Goal: Task Accomplishment & Management: Manage account settings

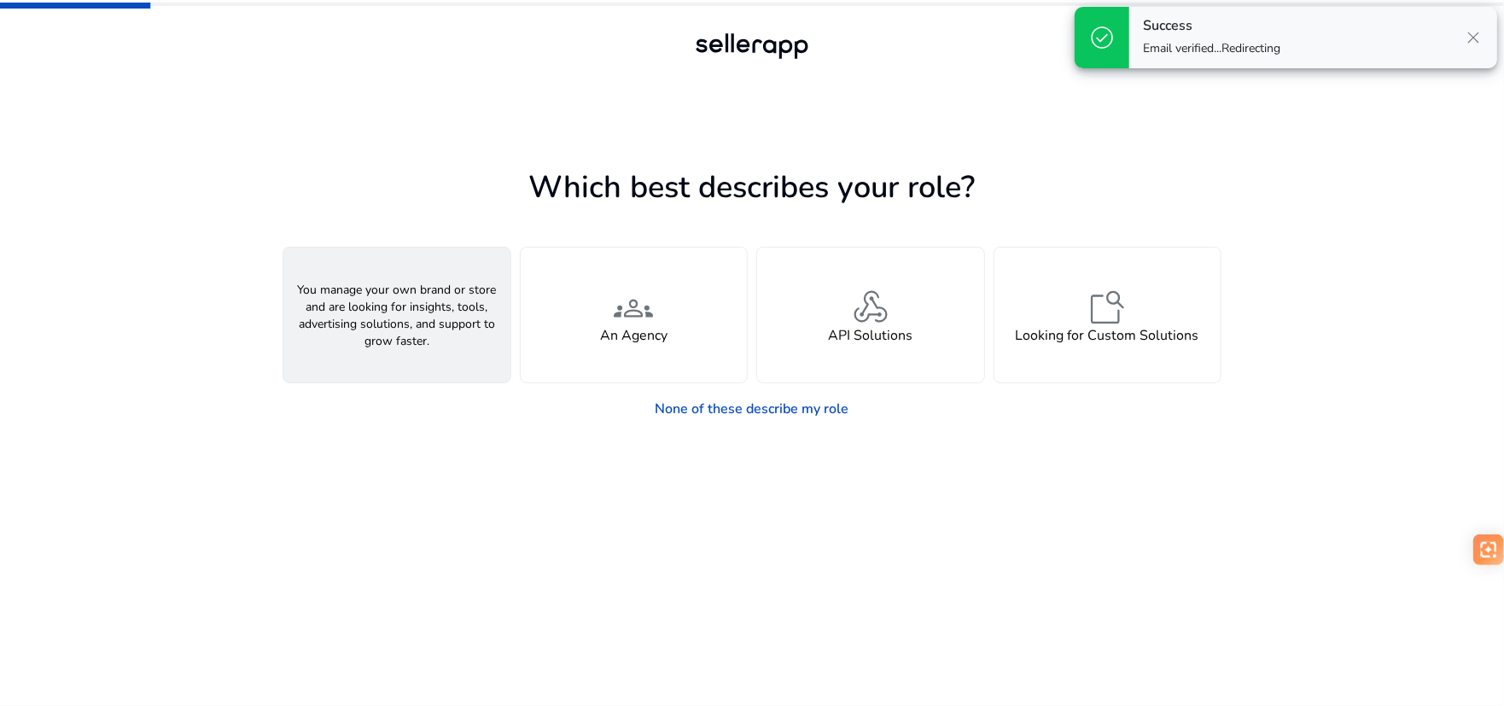
click at [395, 361] on div "person A Seller" at bounding box center [396, 315] width 227 height 135
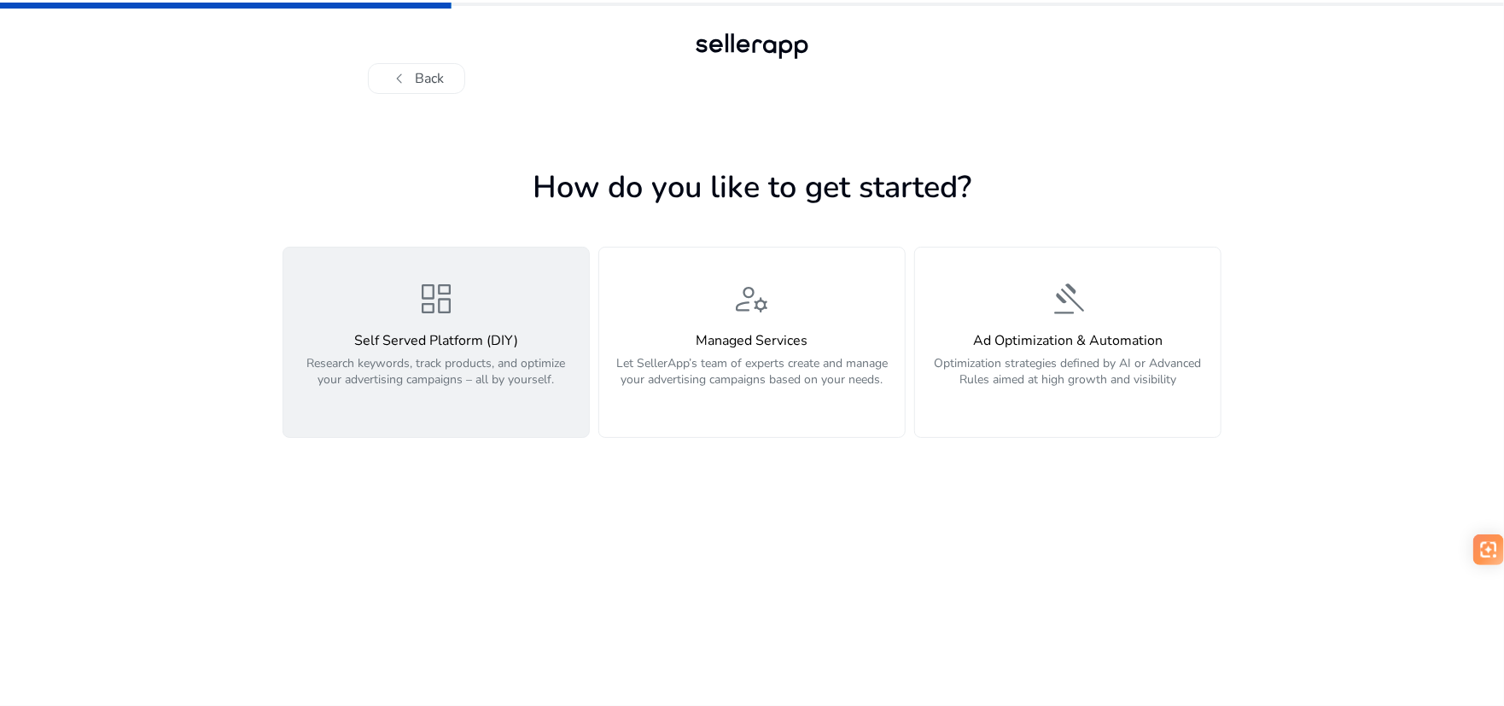
click at [481, 395] on p "Research keywords, track products, and optimize your advertising campaigns – al…" at bounding box center [436, 380] width 285 height 51
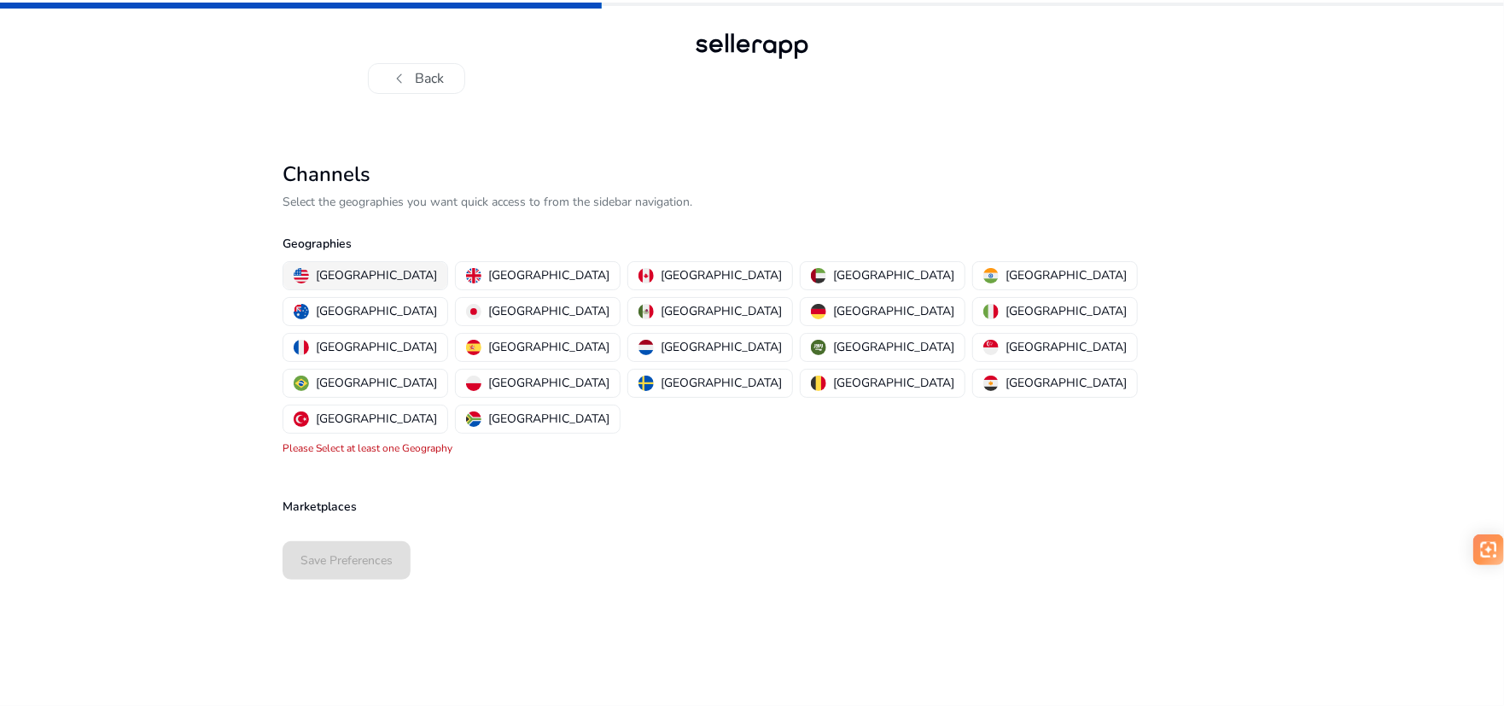
click at [355, 275] on p "[GEOGRAPHIC_DATA]" at bounding box center [376, 275] width 121 height 18
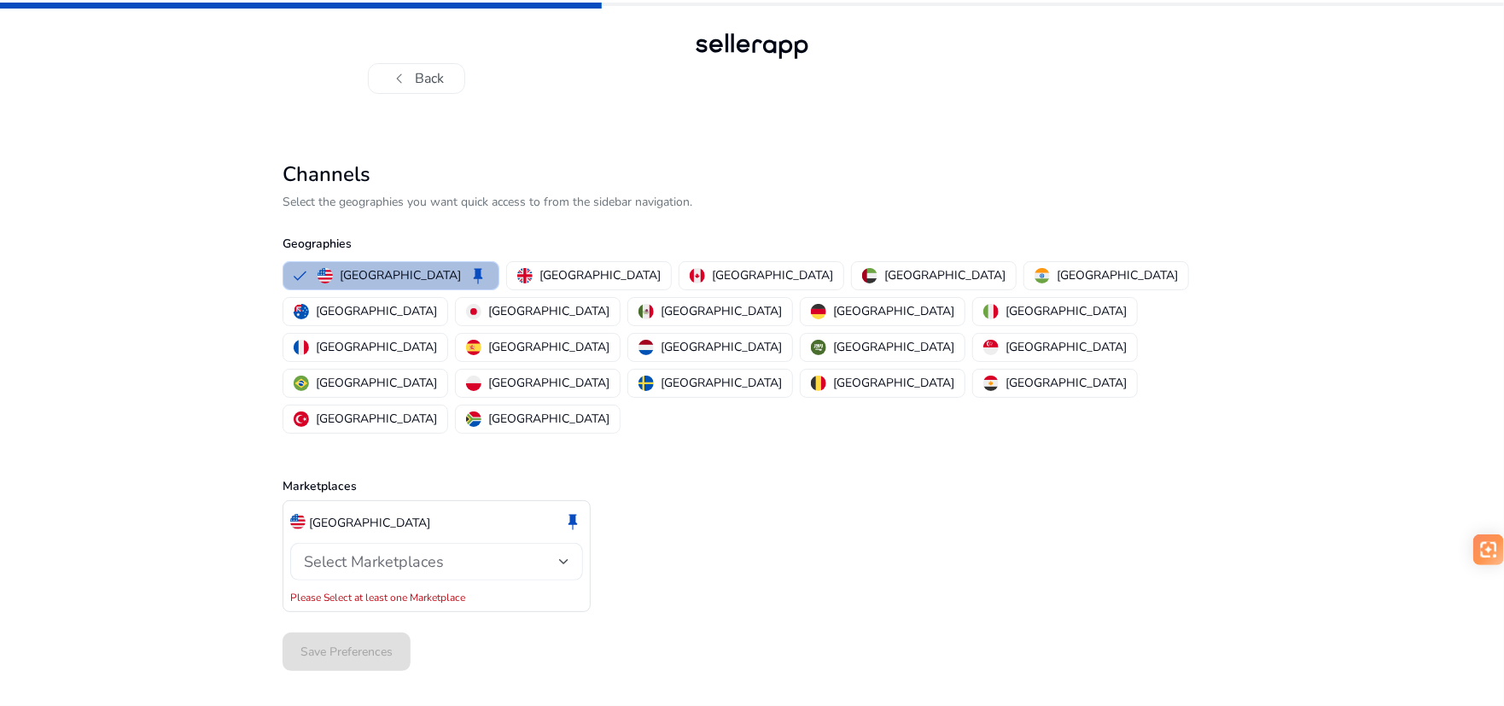
click at [431, 551] on span "Select Marketplaces" at bounding box center [374, 561] width 140 height 20
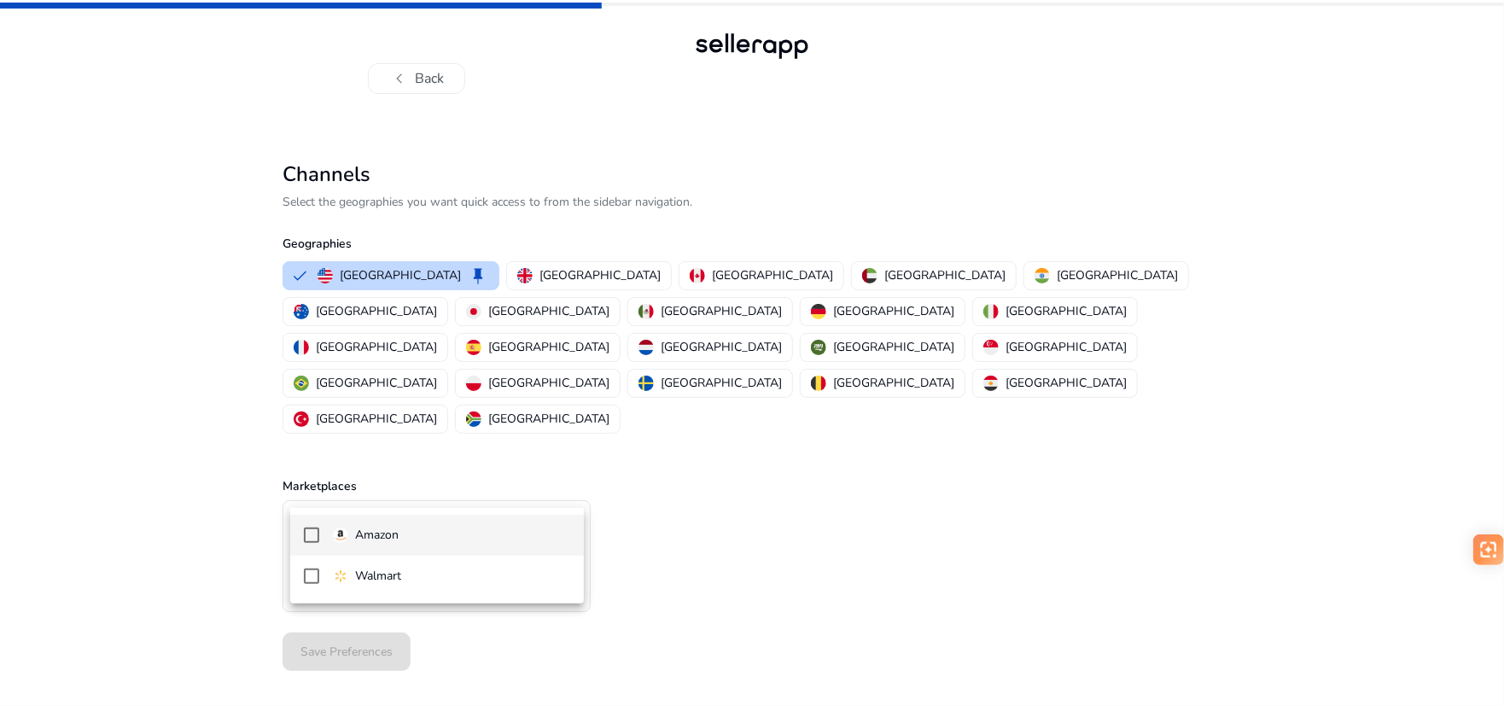
click at [402, 539] on span "Amazon" at bounding box center [451, 535] width 236 height 19
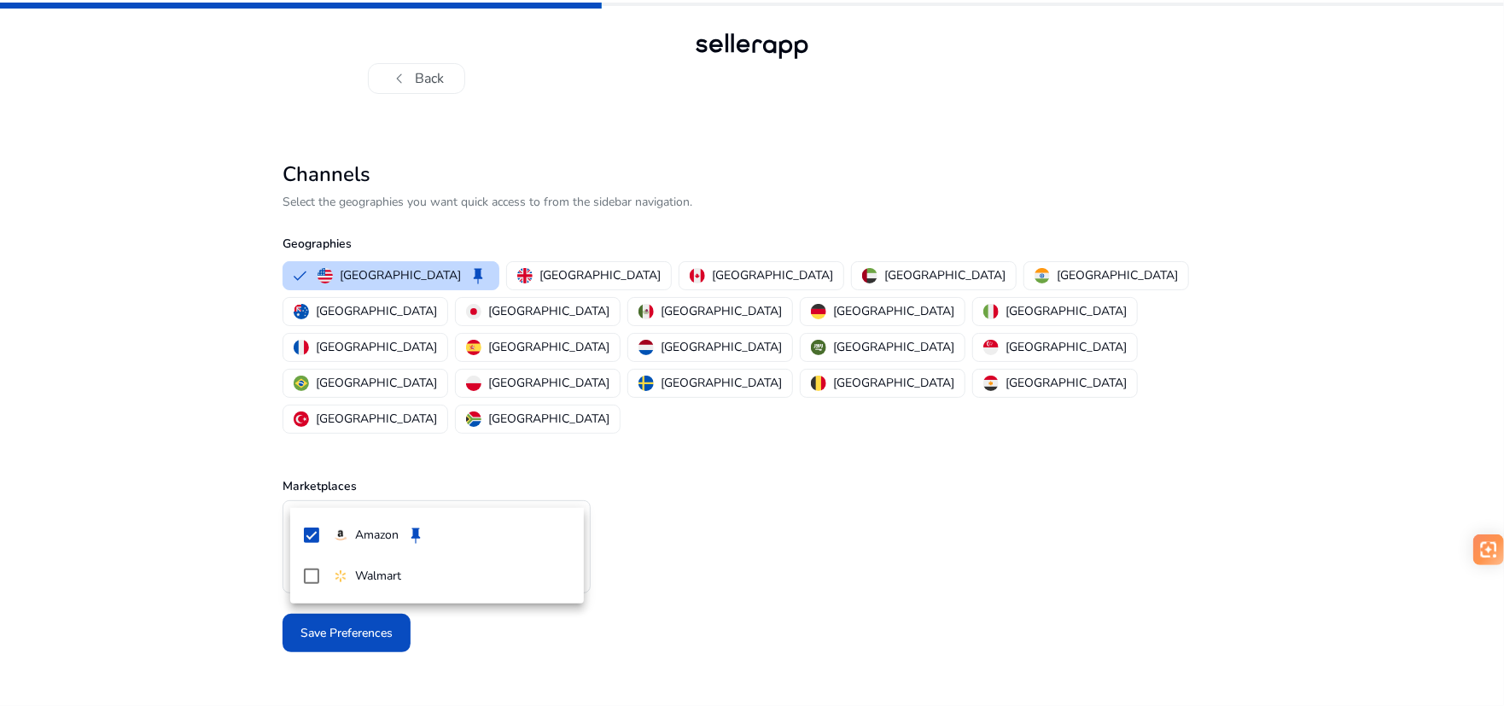
click at [765, 494] on div at bounding box center [752, 353] width 1504 height 706
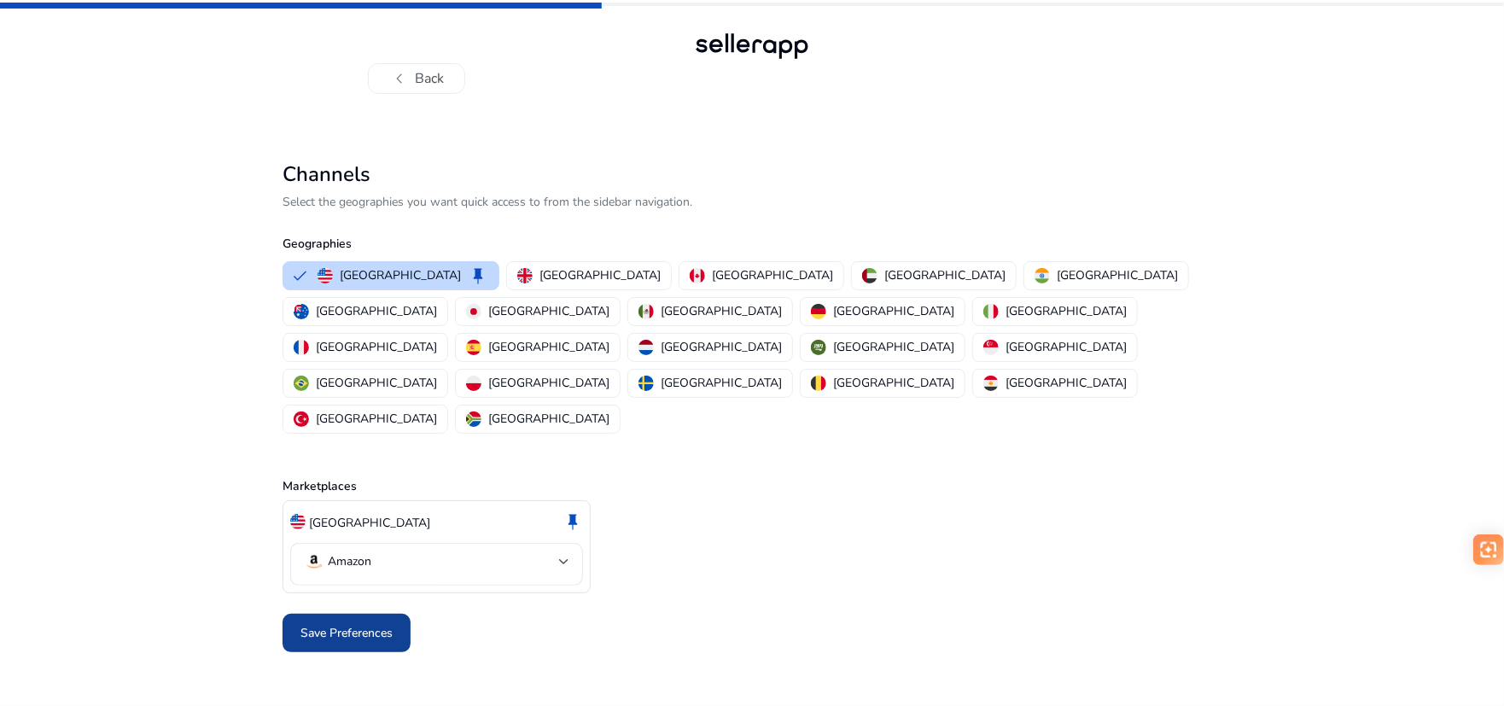
click at [387, 624] on span "Save Preferences" at bounding box center [346, 633] width 92 height 18
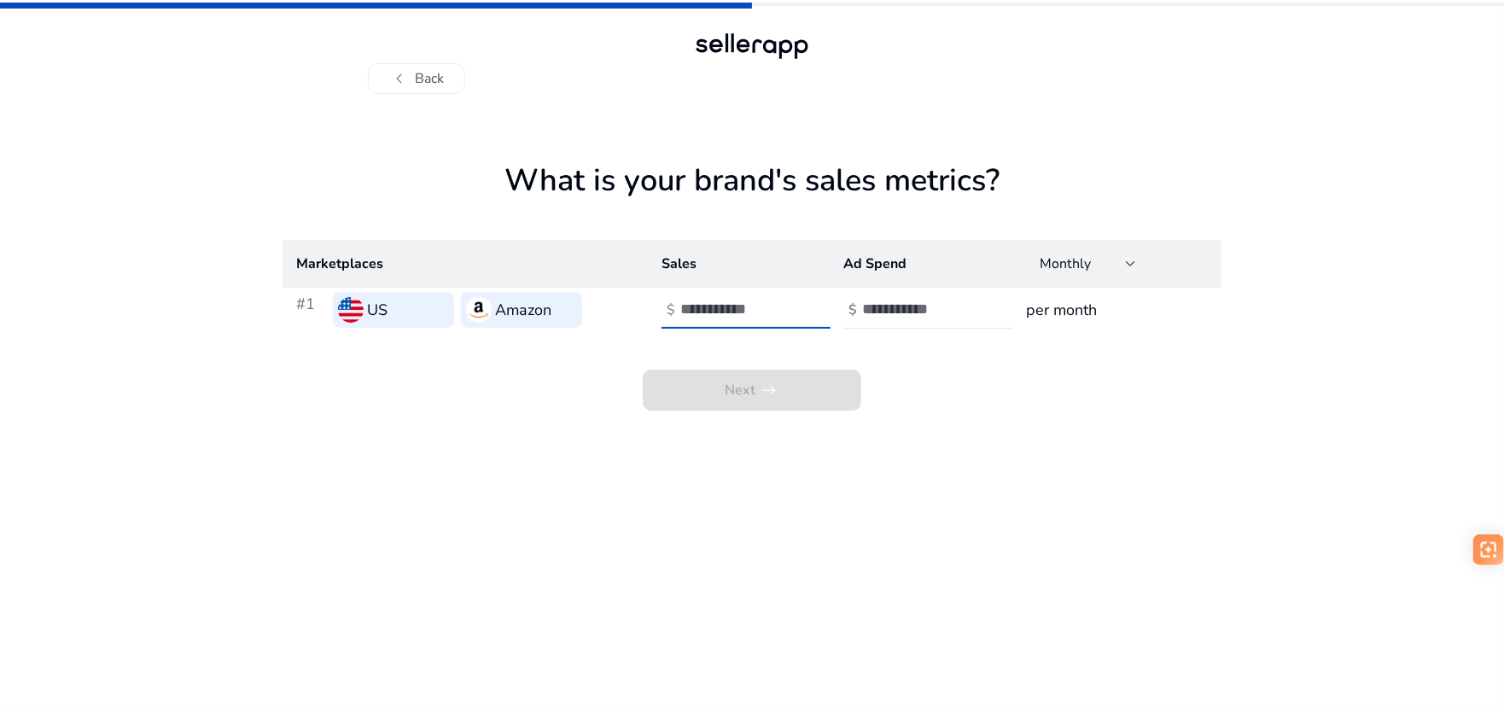
click at [757, 308] on input "number" at bounding box center [737, 309] width 115 height 19
type input "*"
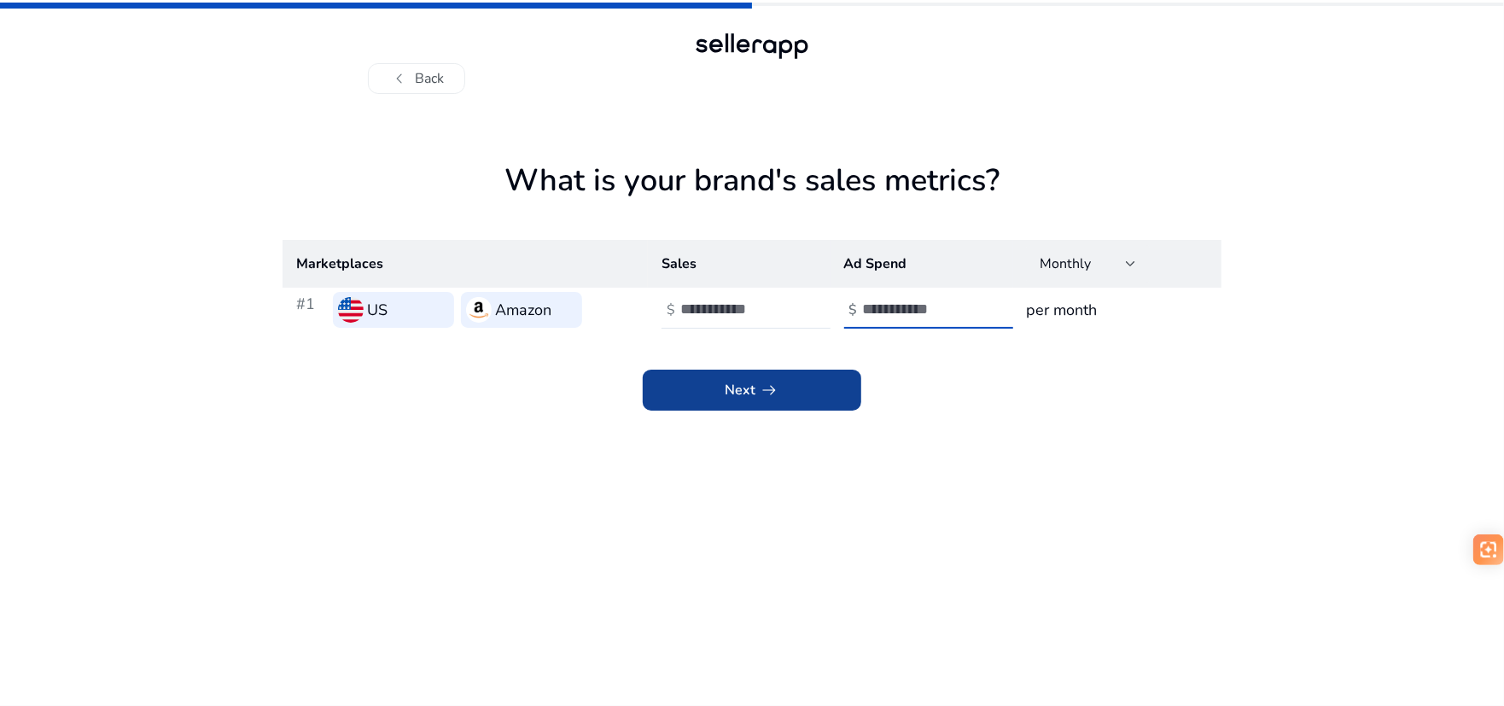
type input "*"
click at [723, 380] on span at bounding box center [752, 390] width 218 height 41
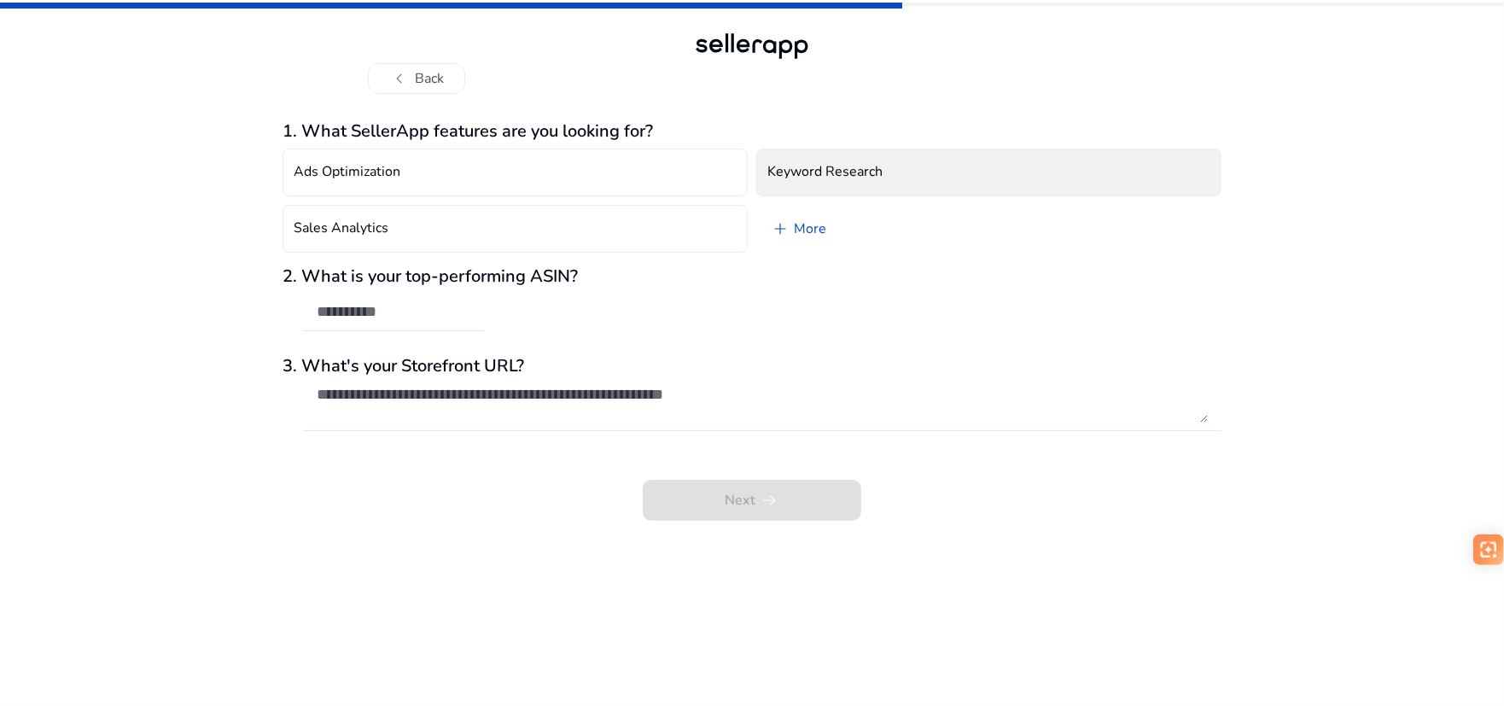
click at [900, 173] on button "Keyword Research" at bounding box center [988, 173] width 465 height 48
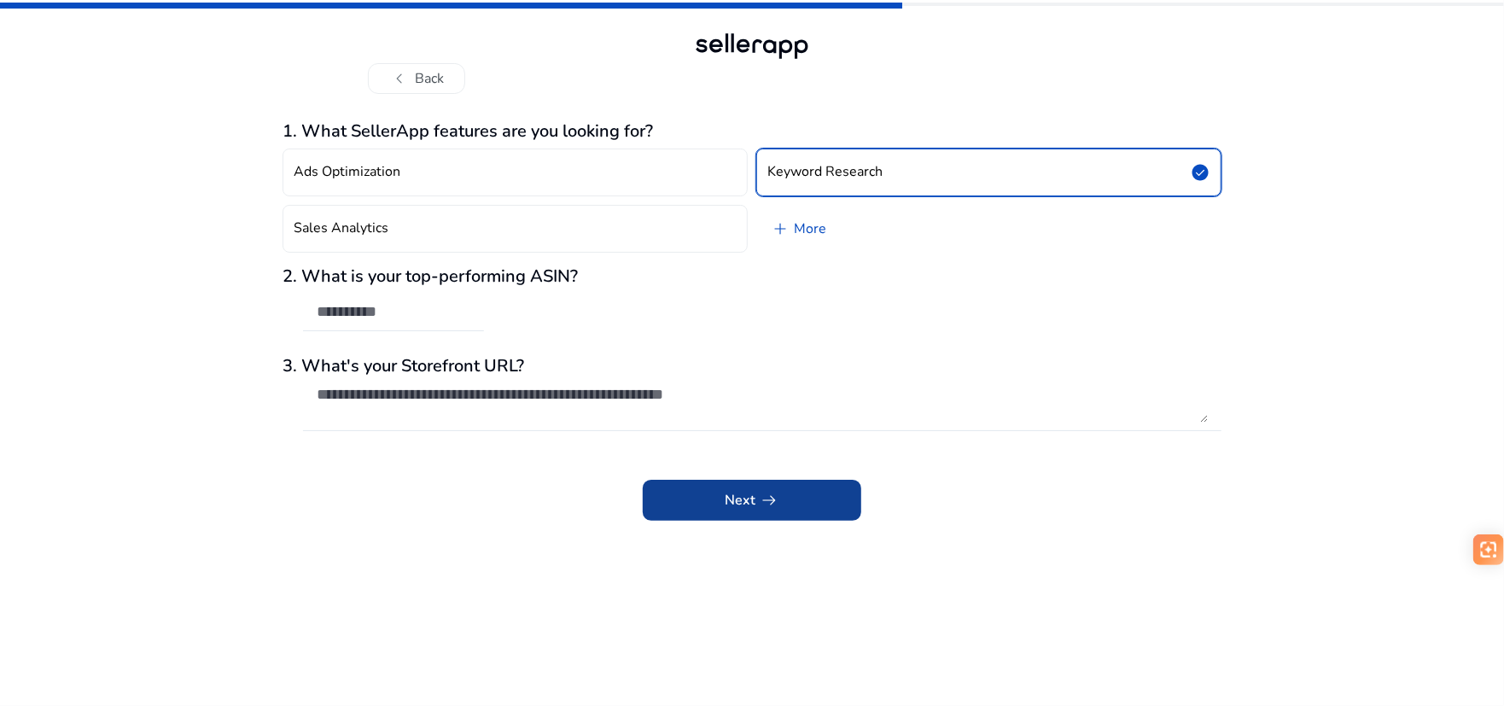
click at [737, 510] on span "Next arrow_right_alt" at bounding box center [752, 500] width 55 height 20
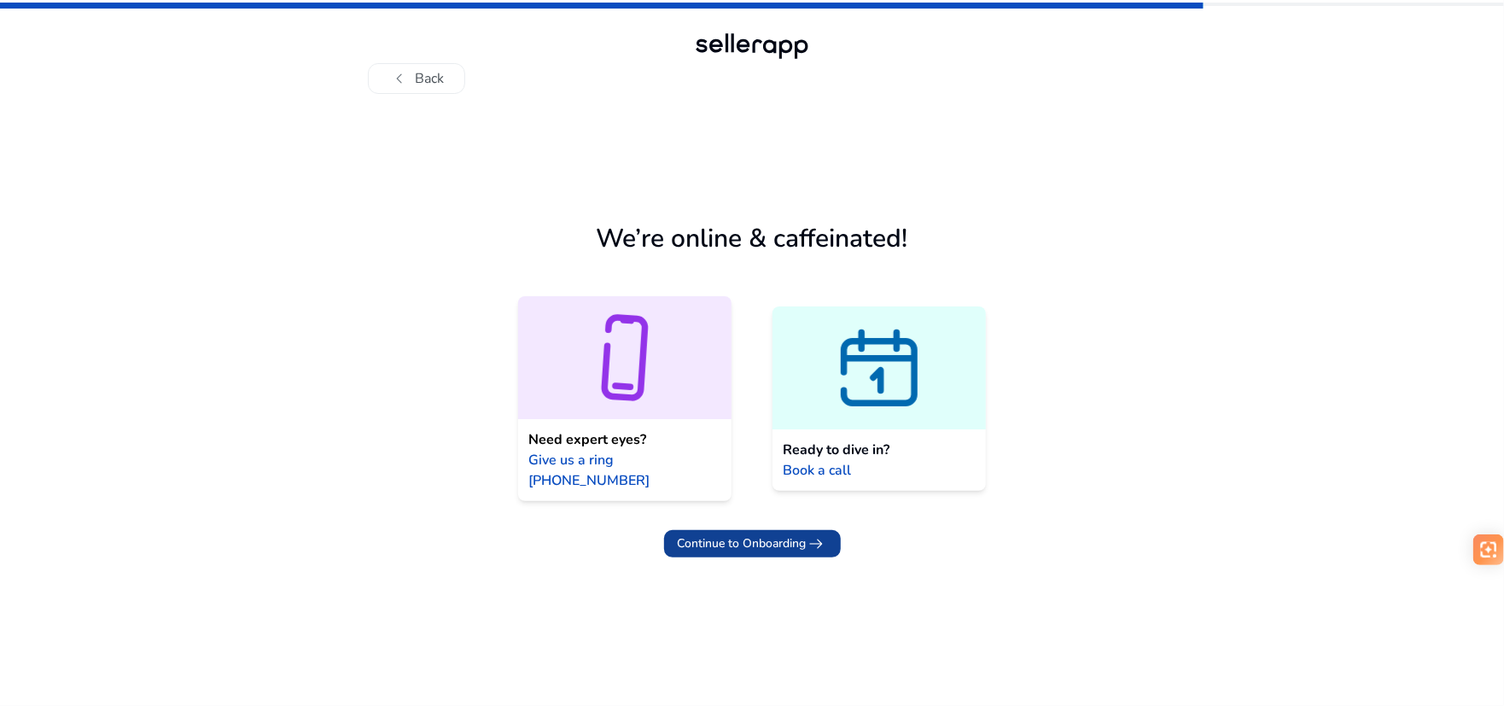
click at [765, 534] on span "Continue to Onboarding" at bounding box center [742, 543] width 129 height 18
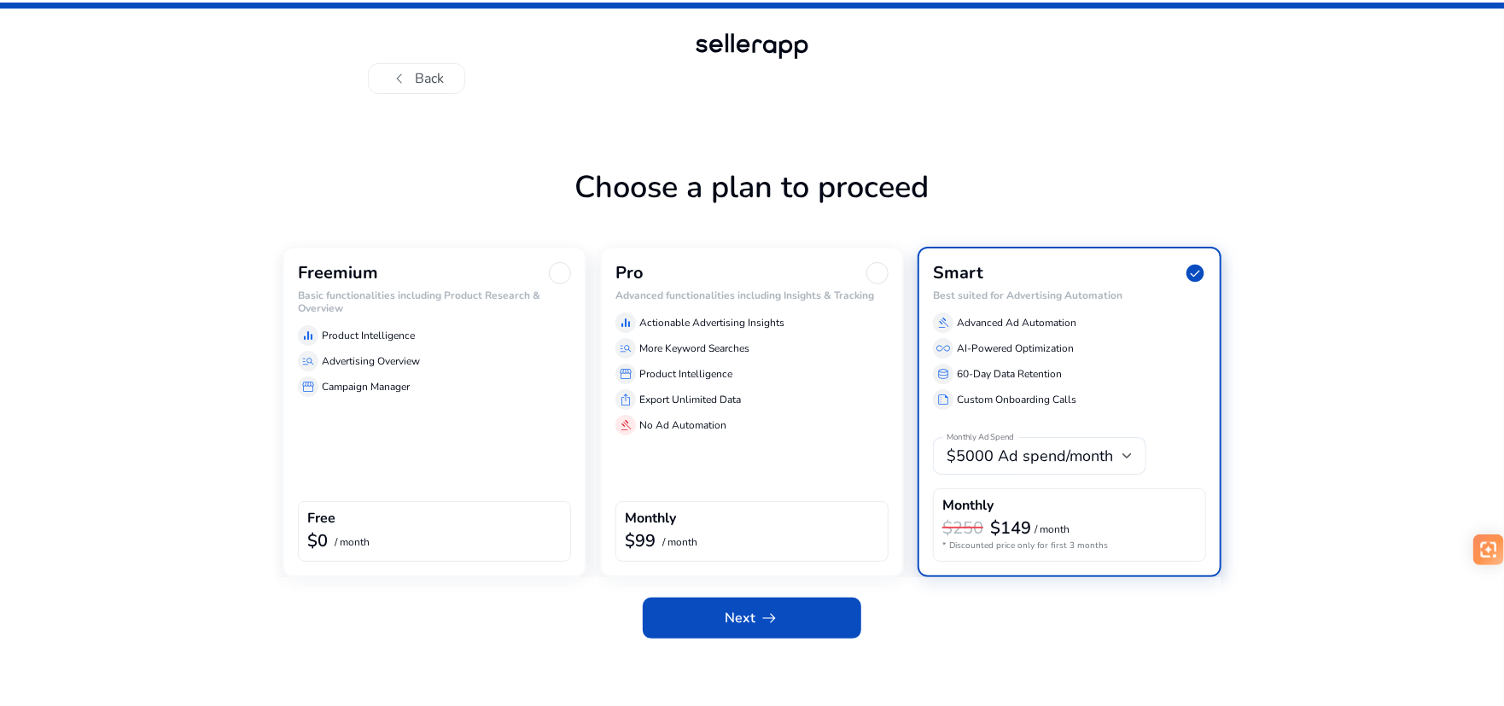
drag, startPoint x: 440, startPoint y: 416, endPoint x: 453, endPoint y: 425, distance: 15.9
click at [440, 416] on div "Freemium Basic functionalities including Product Research & Overview equalizer …" at bounding box center [434, 412] width 304 height 330
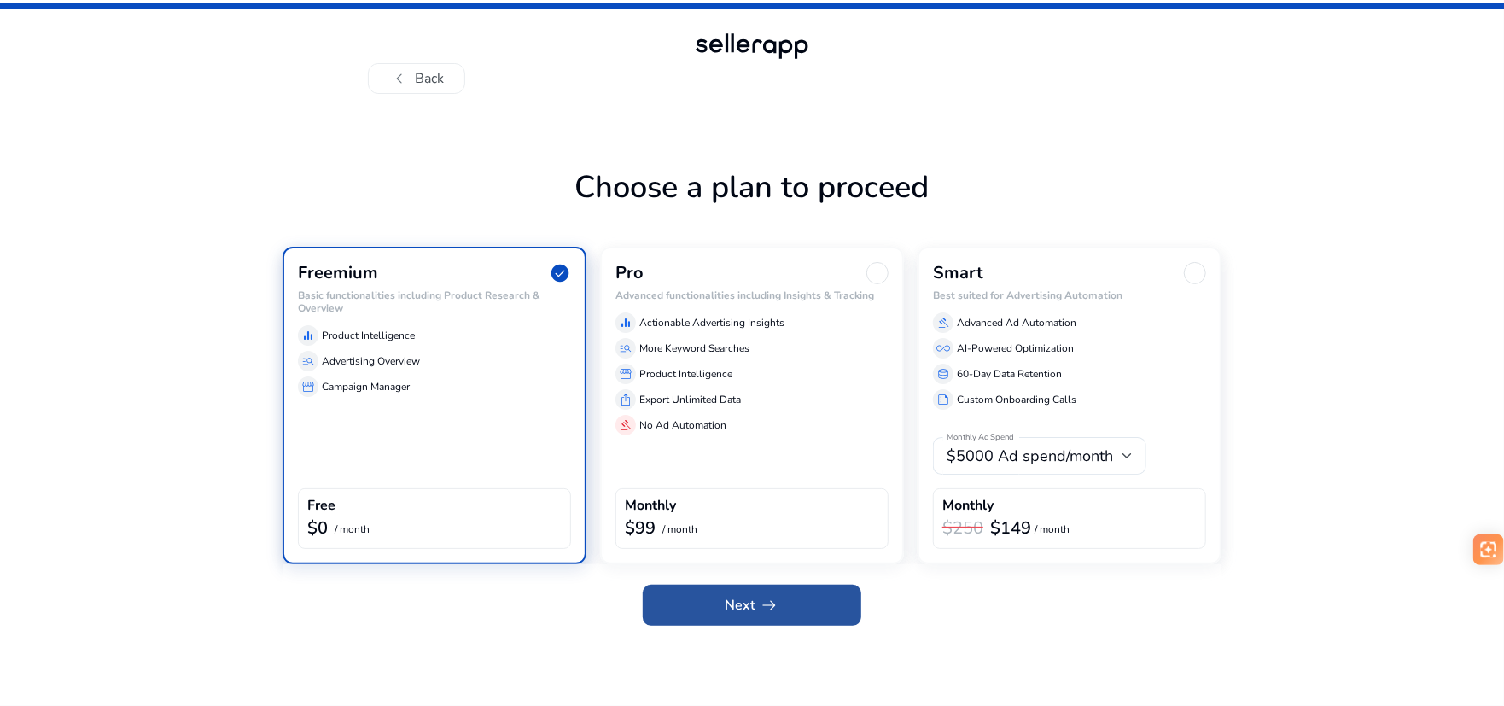
click at [732, 603] on span "Next arrow_right_alt" at bounding box center [752, 605] width 55 height 20
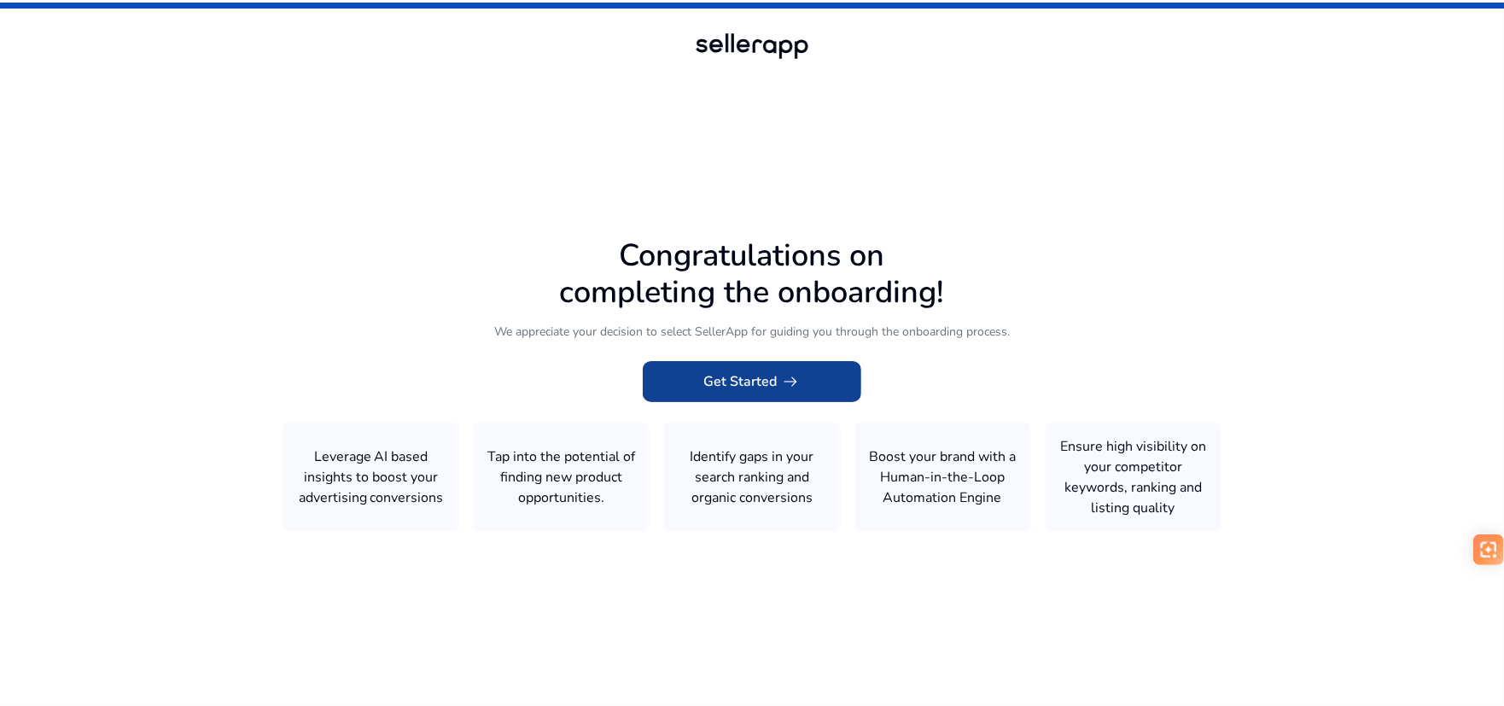
click at [731, 376] on span "Get Started arrow_right_alt" at bounding box center [751, 381] width 97 height 20
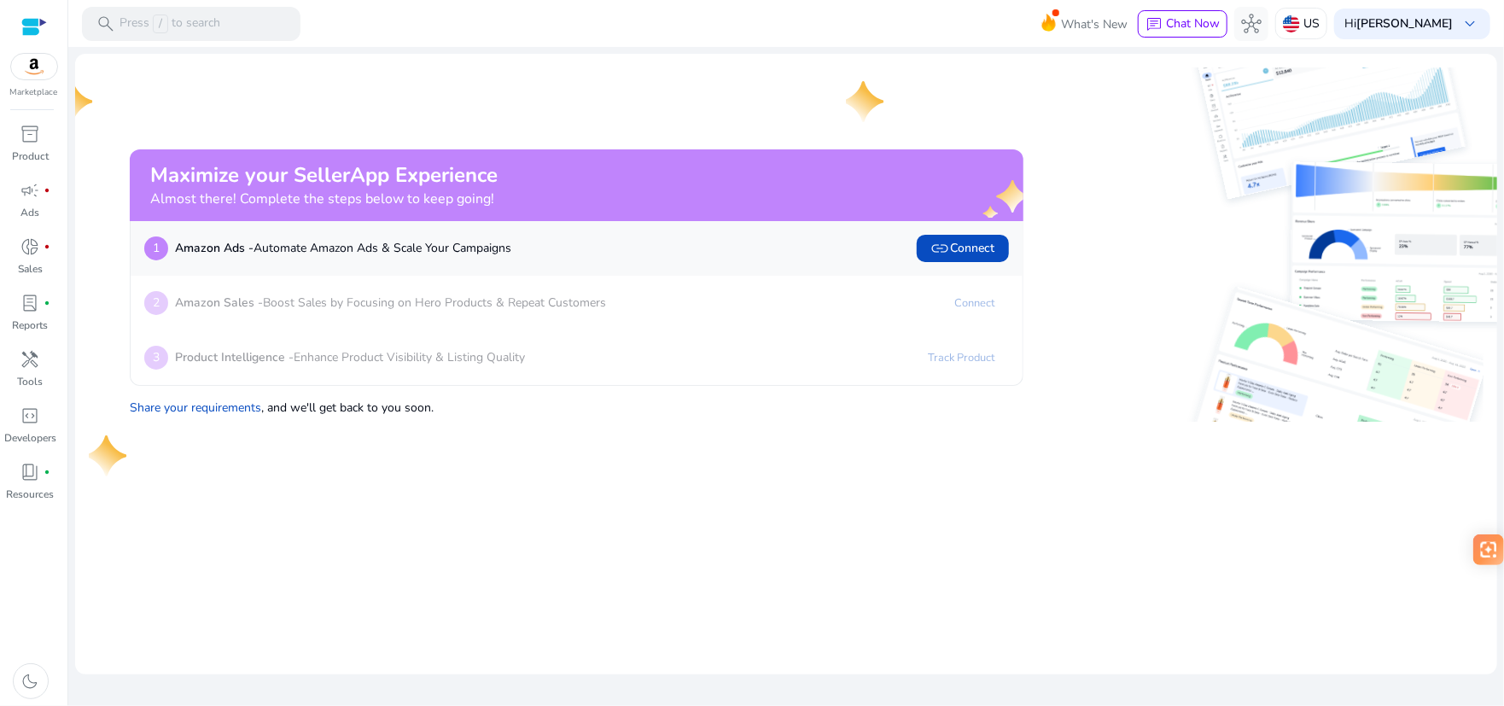
click at [460, 307] on p "Amazon Sales - Boost Sales by Focusing on Hero Products & Repeat Customers" at bounding box center [390, 303] width 431 height 18
click at [985, 254] on span "link Connect" at bounding box center [962, 248] width 65 height 20
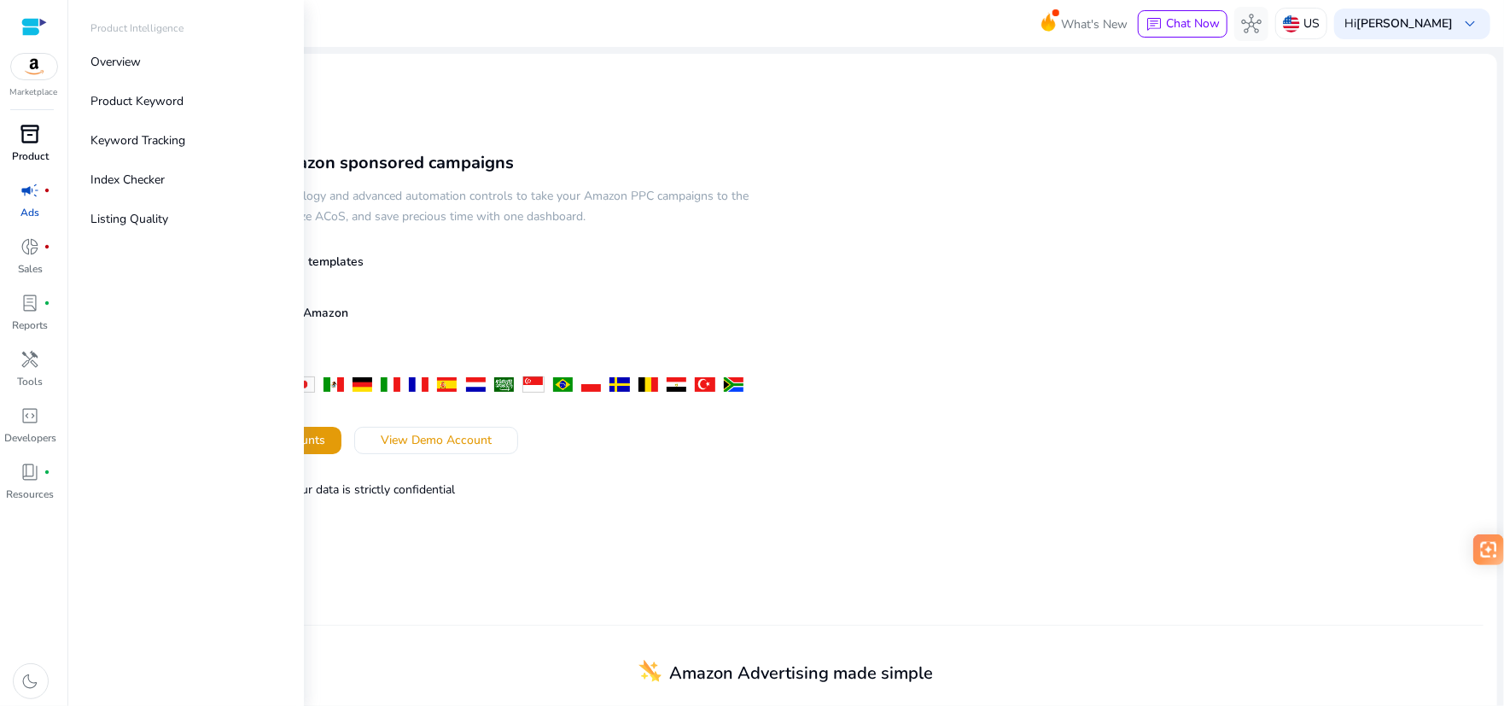
click at [38, 154] on p "Product" at bounding box center [30, 156] width 37 height 15
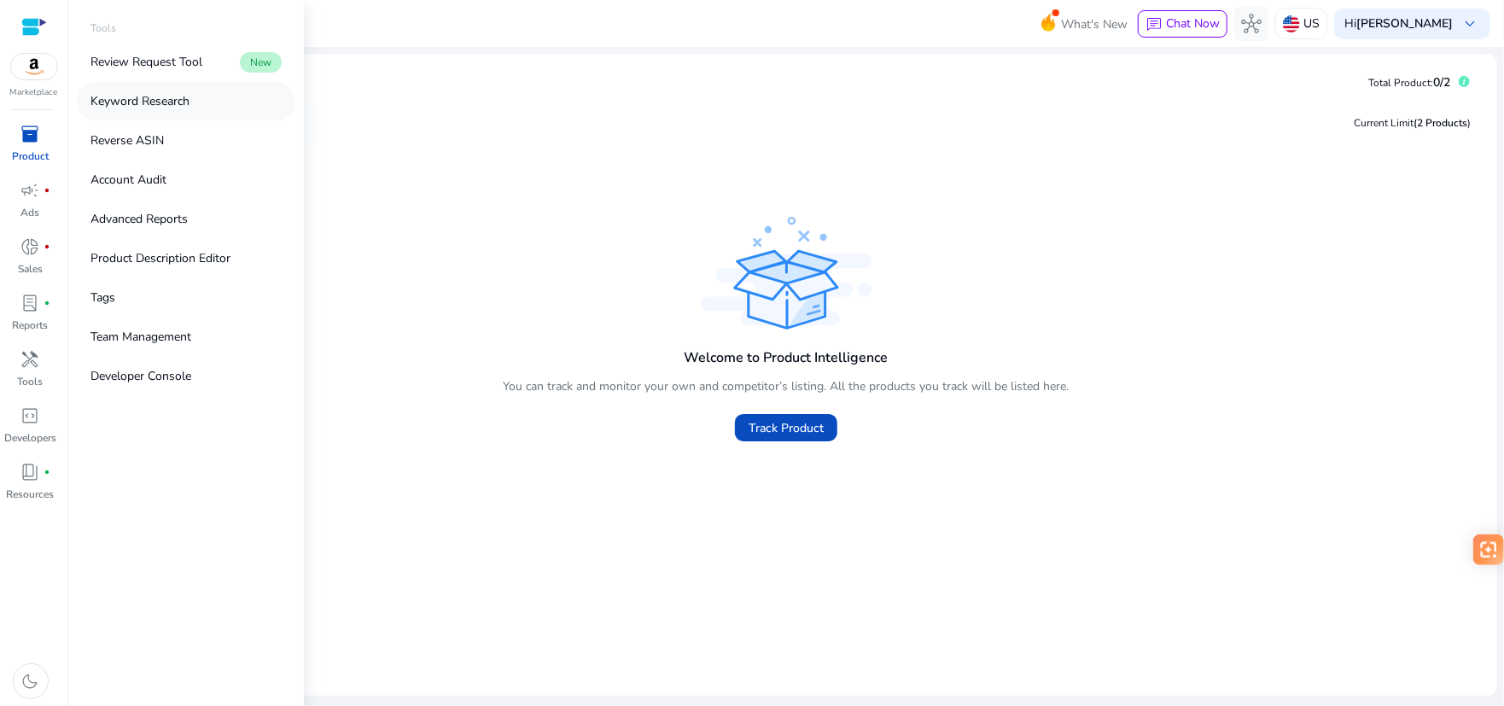
click at [177, 97] on p "Keyword Research" at bounding box center [139, 101] width 99 height 18
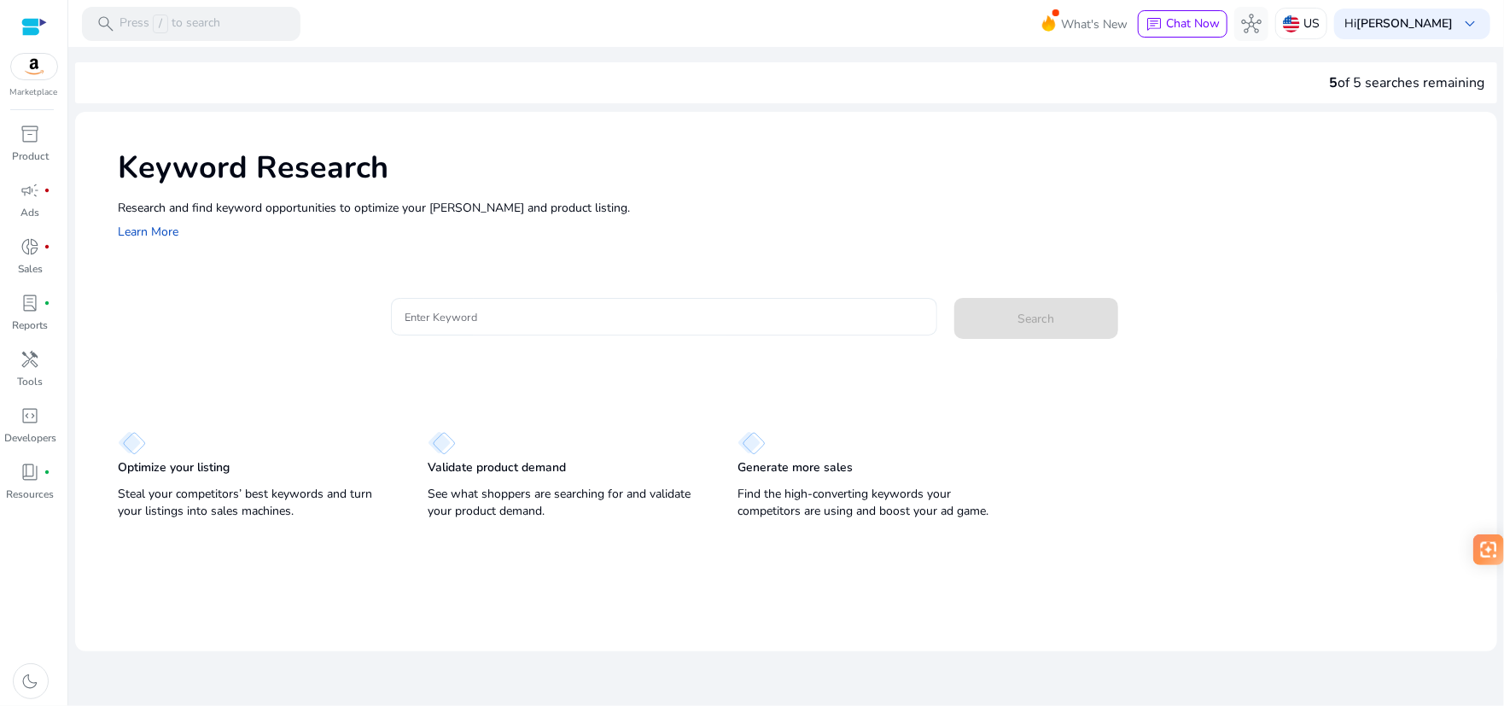
click at [544, 309] on input "Enter Keyword" at bounding box center [664, 316] width 519 height 19
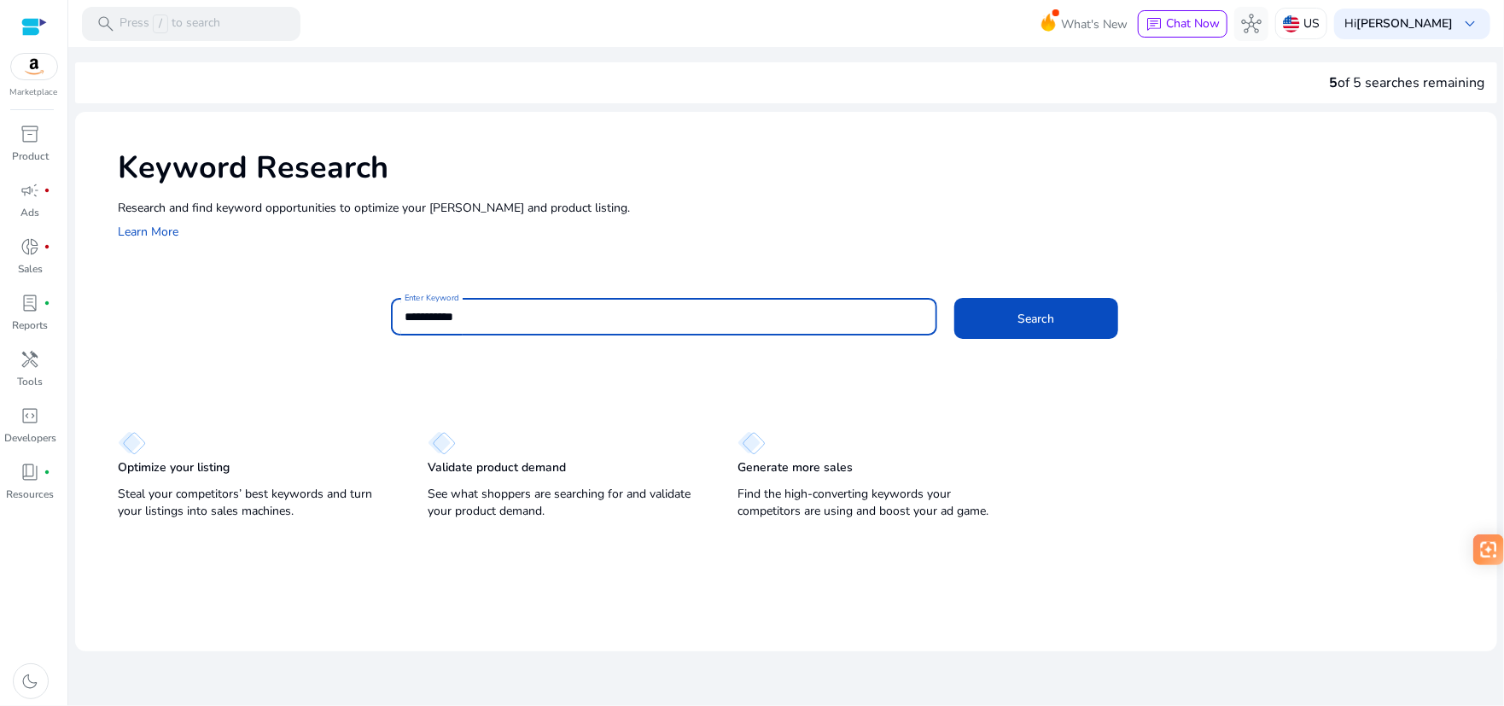
click at [428, 315] on input "**********" at bounding box center [664, 316] width 519 height 19
type input "**********"
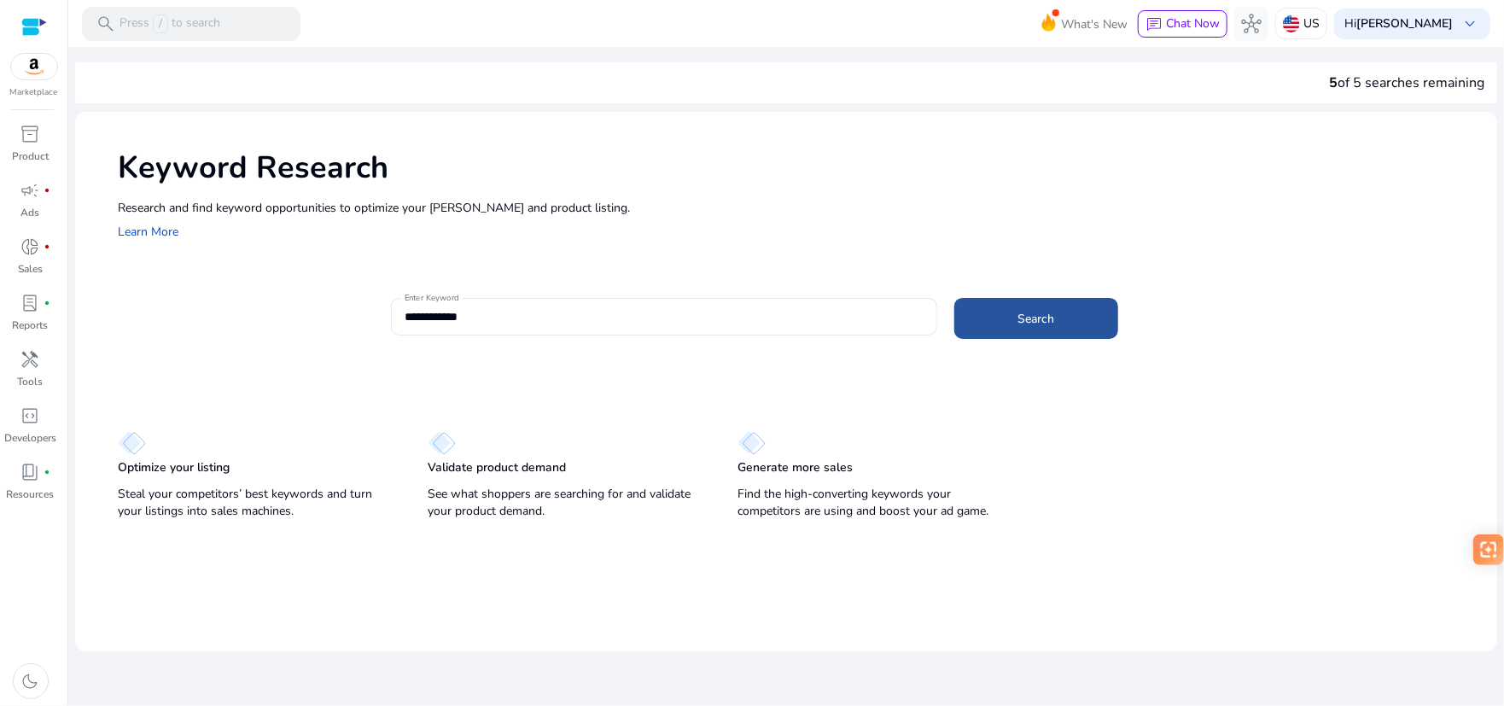
click at [1057, 328] on span at bounding box center [1036, 318] width 164 height 41
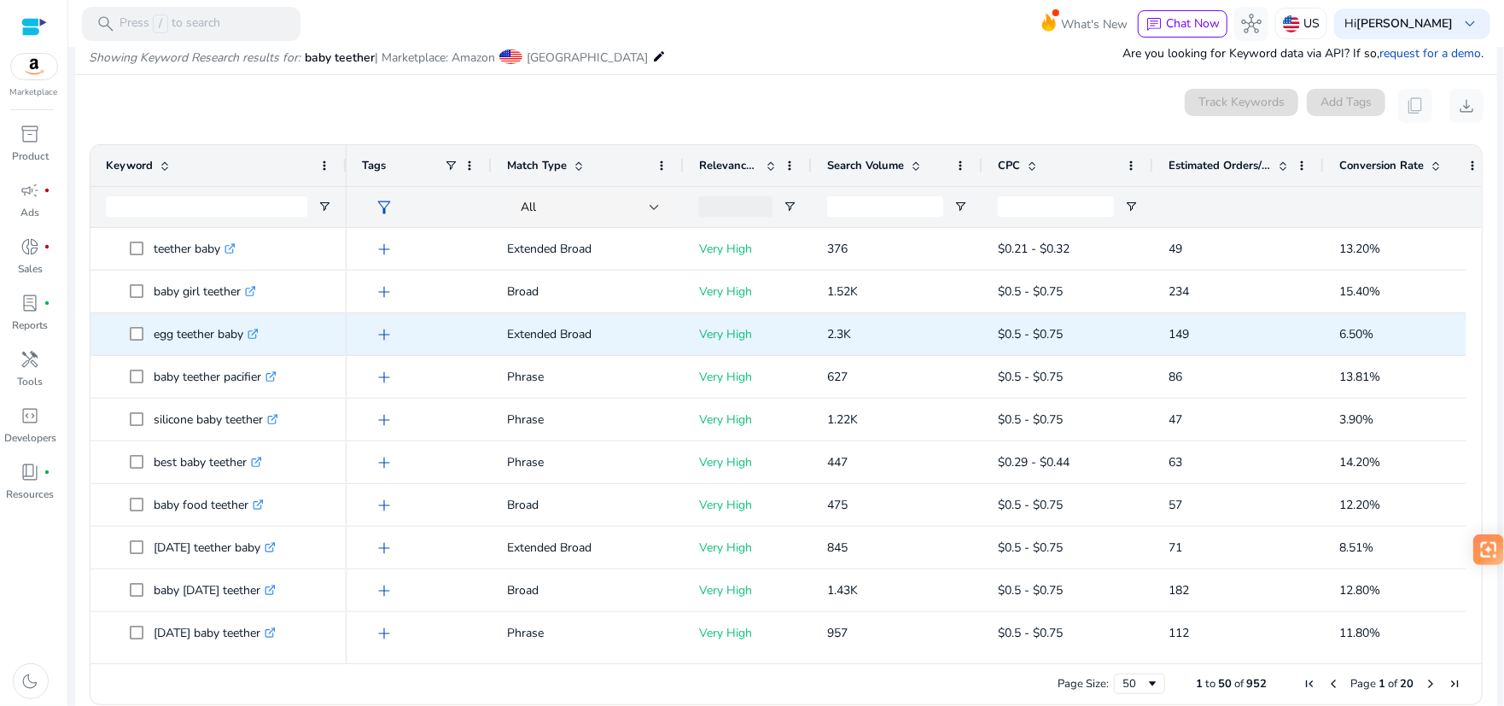
scroll to position [204, 0]
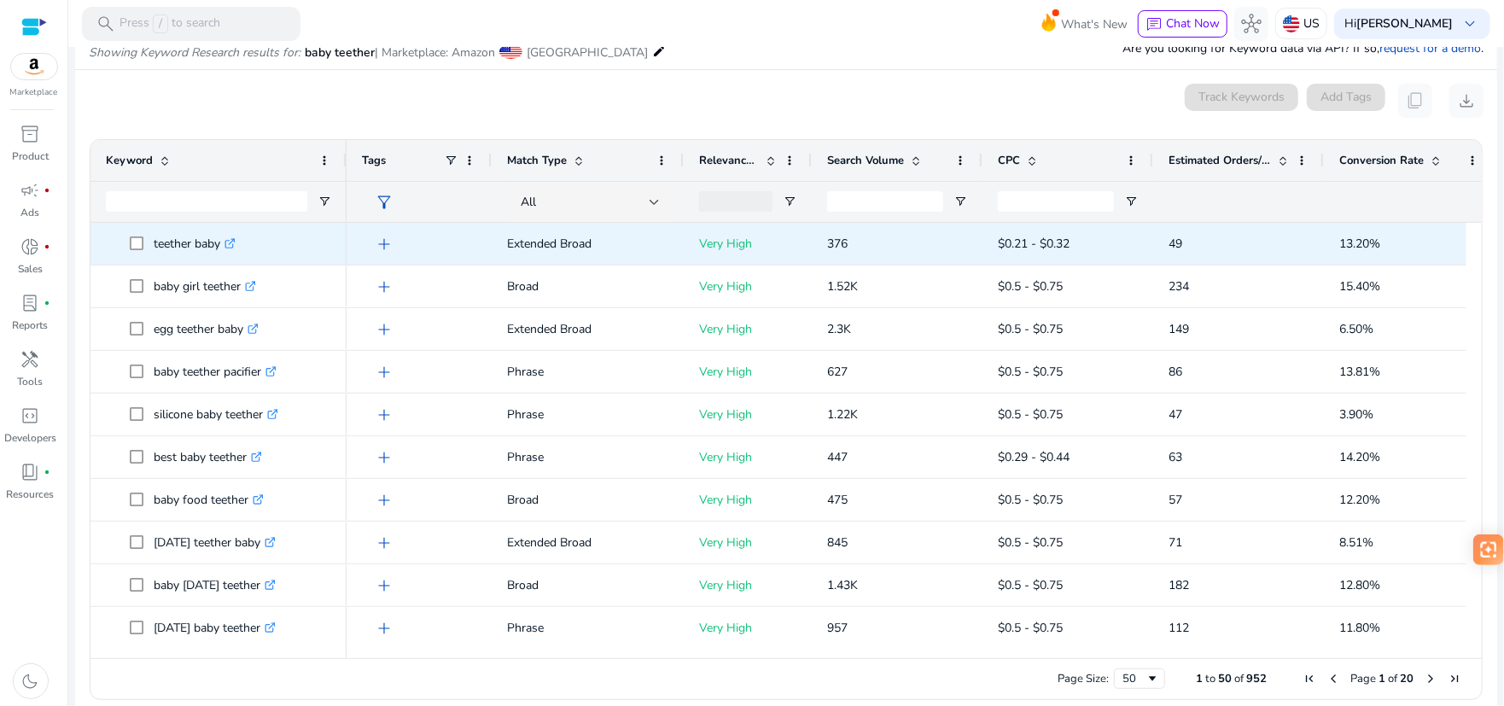
click at [378, 245] on span "add" at bounding box center [384, 244] width 20 height 20
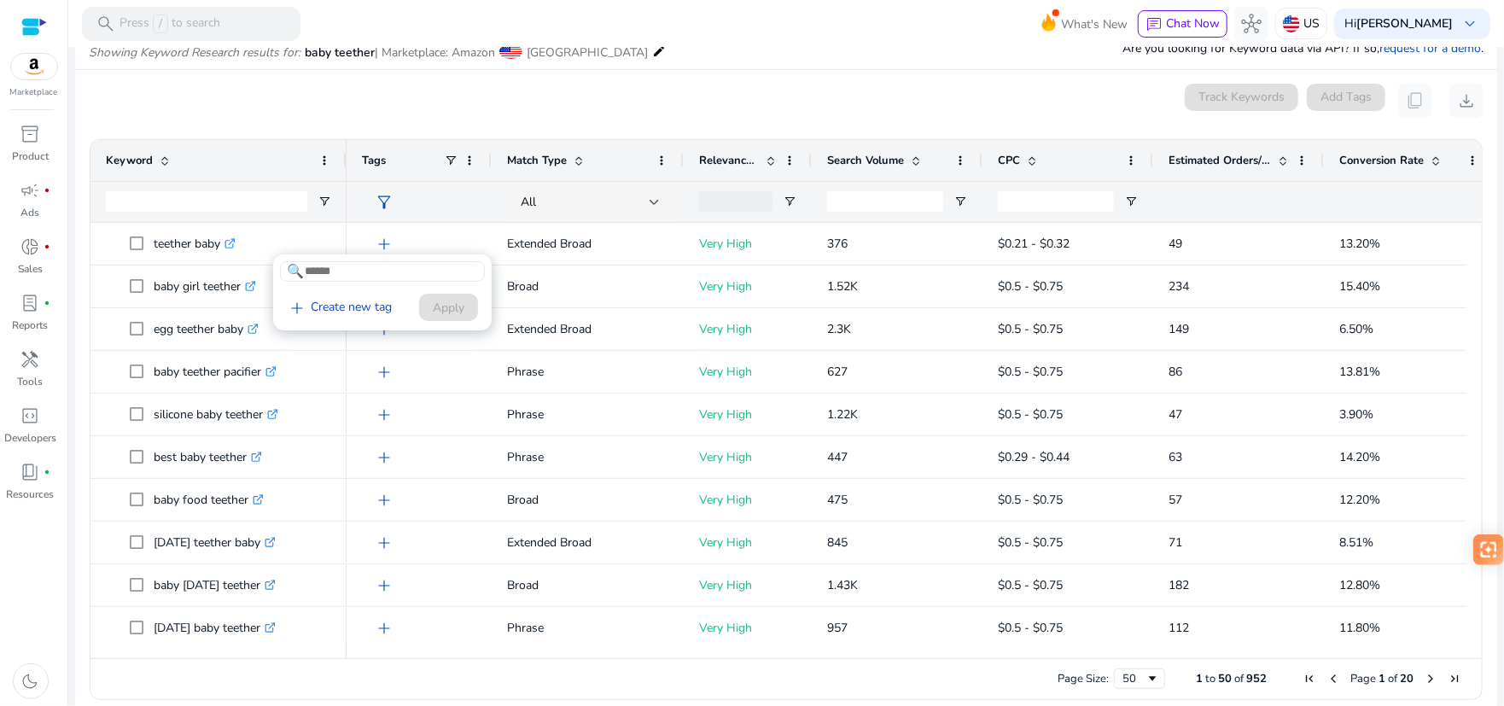
click at [378, 245] on div at bounding box center [752, 353] width 1504 height 706
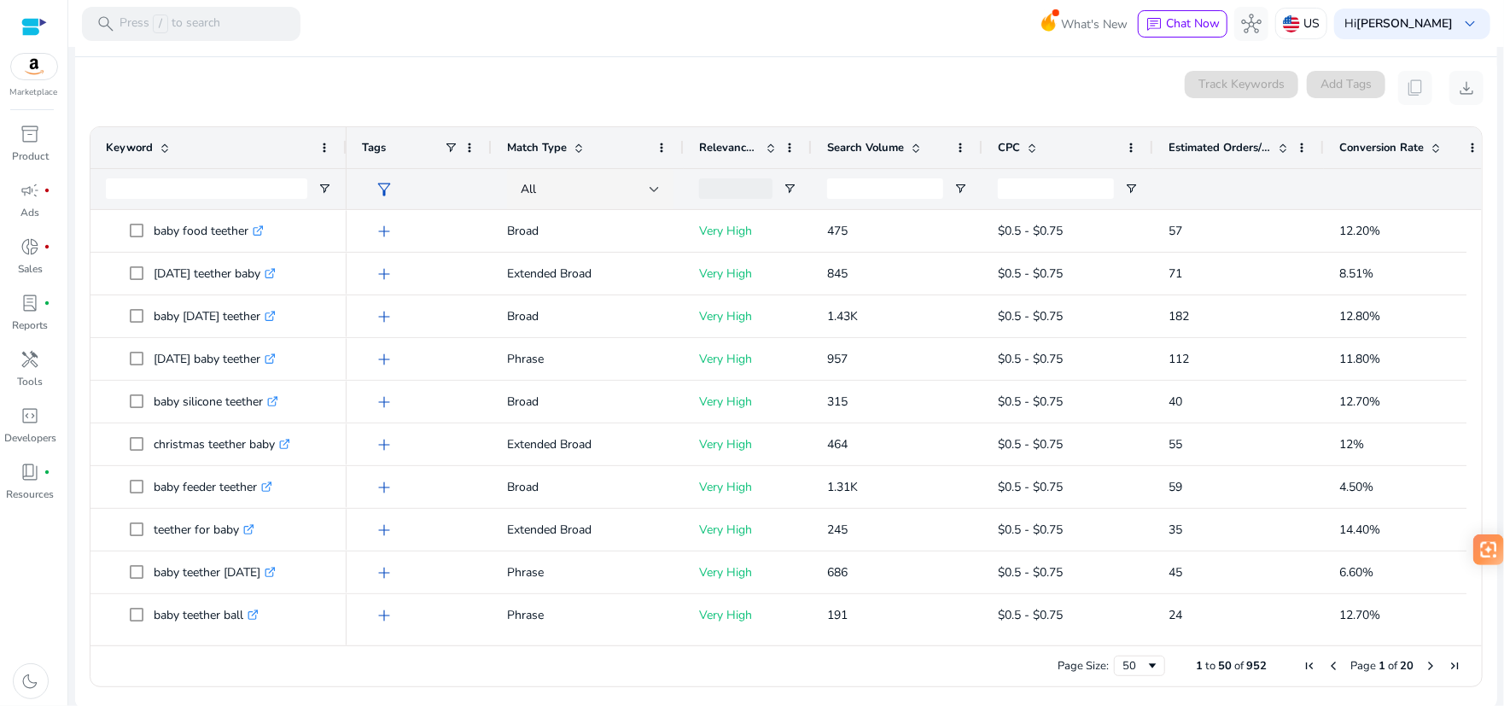
scroll to position [220, 0]
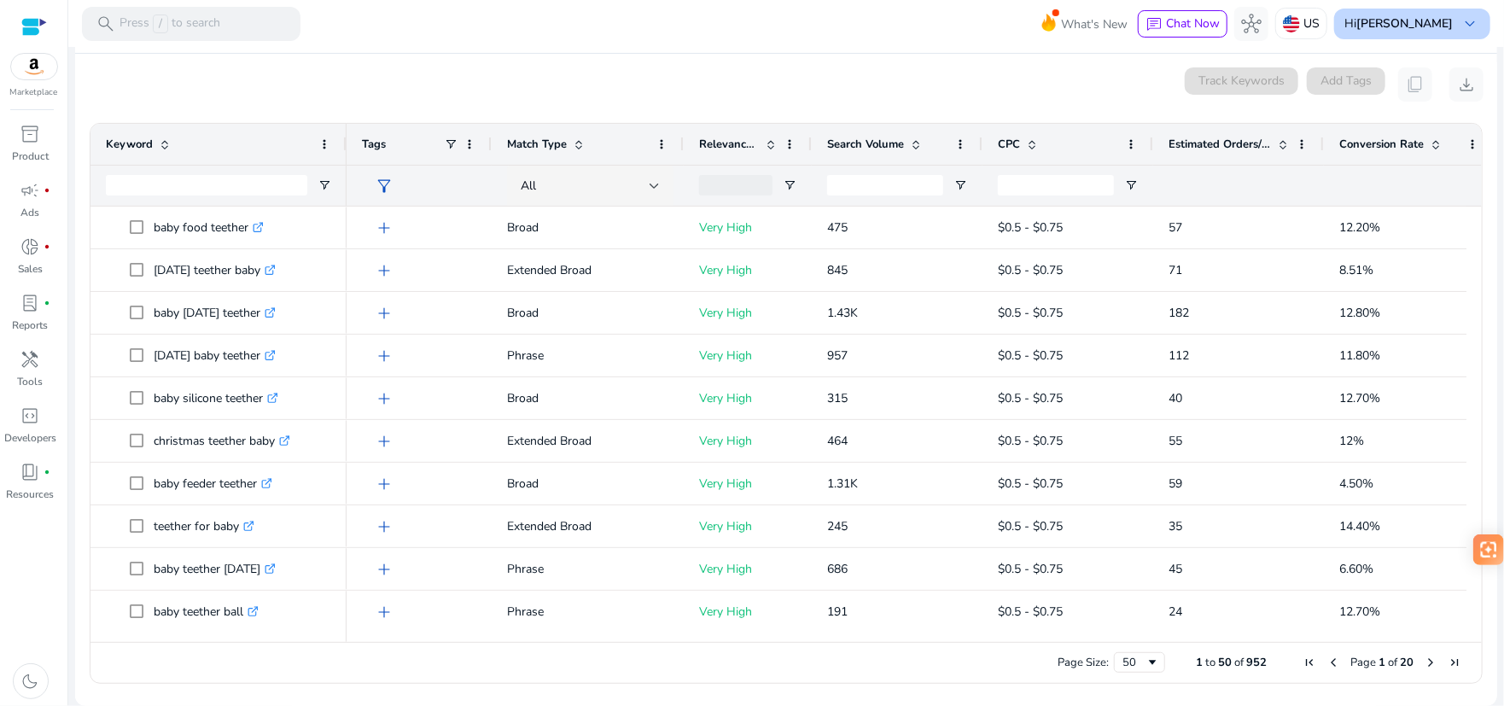
click at [1446, 26] on b "[PERSON_NAME]" at bounding box center [1404, 23] width 96 height 16
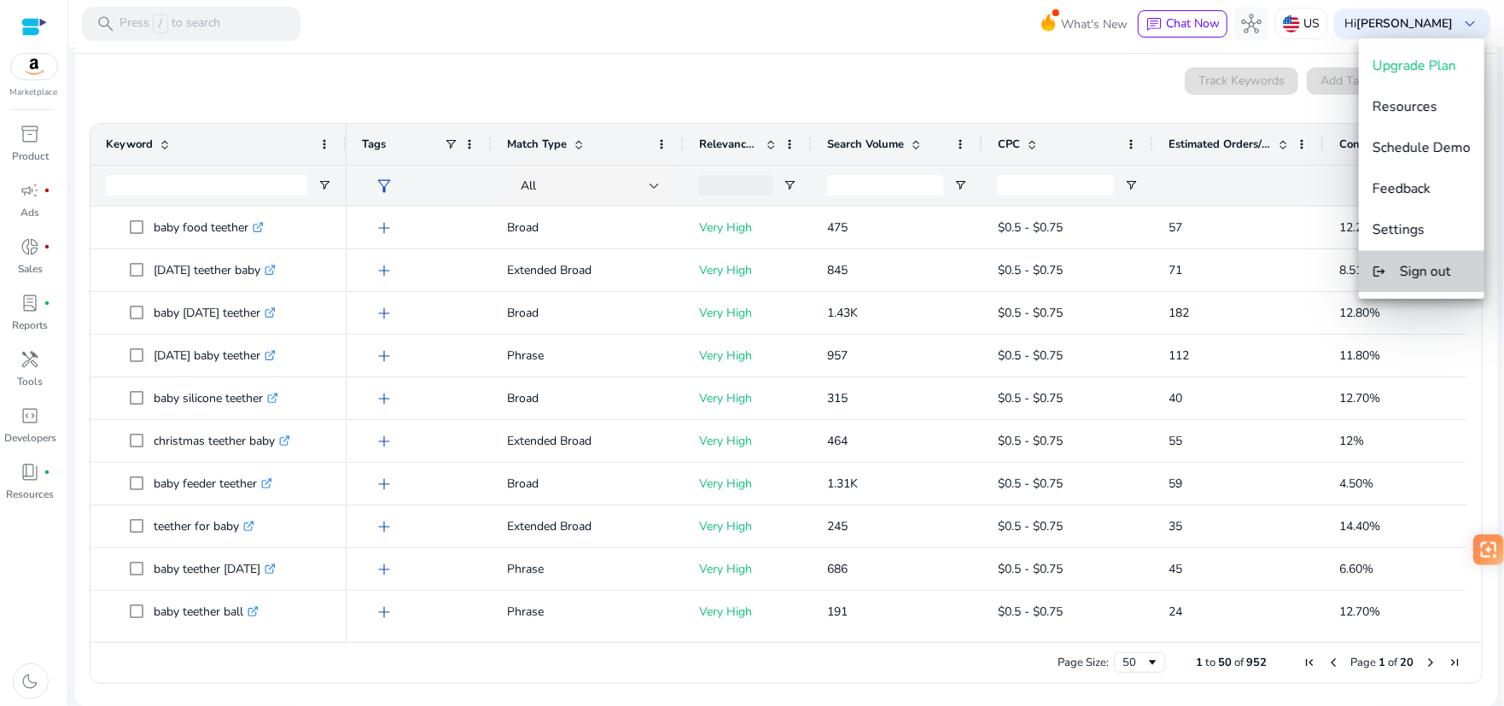
click at [1431, 275] on span "Sign out" at bounding box center [1425, 271] width 51 height 19
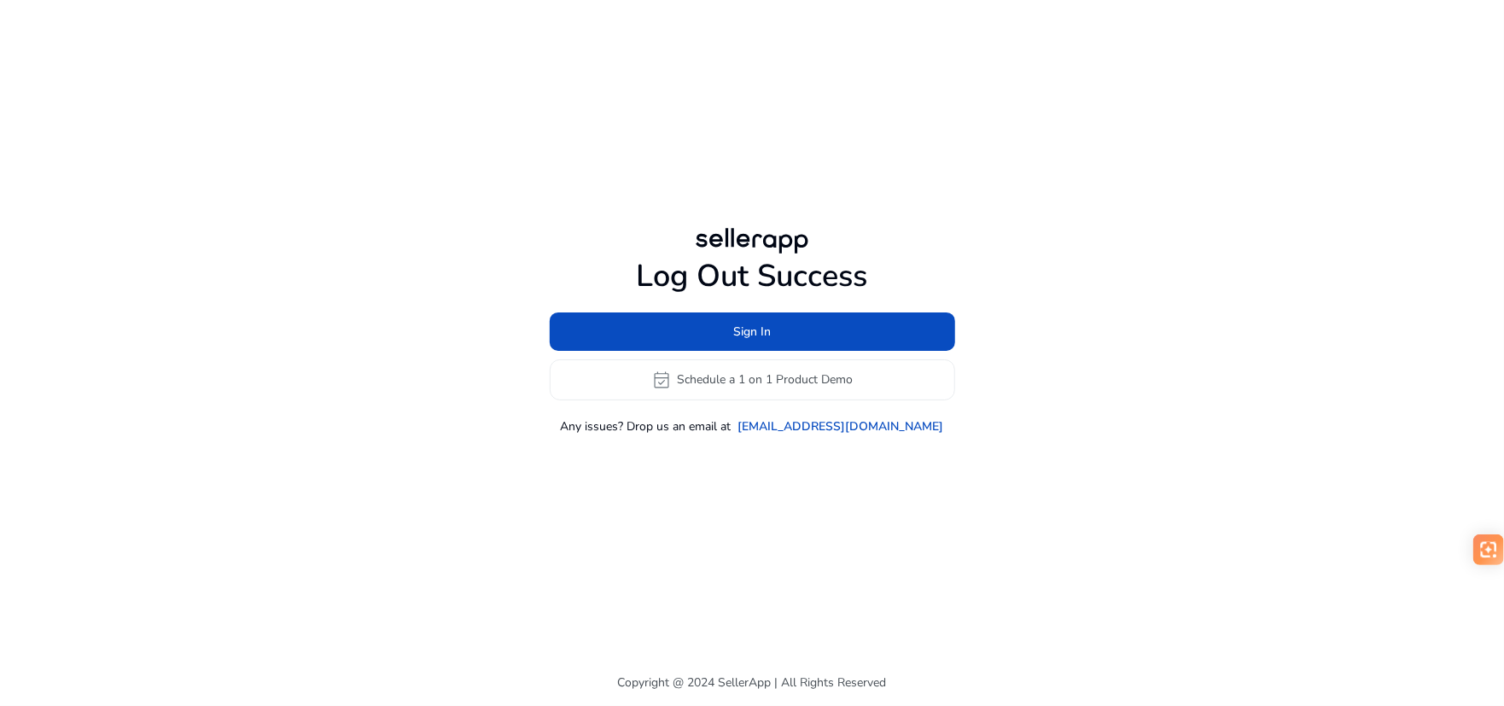
drag, startPoint x: 1043, startPoint y: 123, endPoint x: 853, endPoint y: 9, distance: 220.9
click at [1043, 121] on div "Log Out Success Sign In event_available Schedule a 1 on 1 Product Demo Any issu…" at bounding box center [751, 329] width 981 height 659
